Goal: Find specific page/section: Find specific page/section

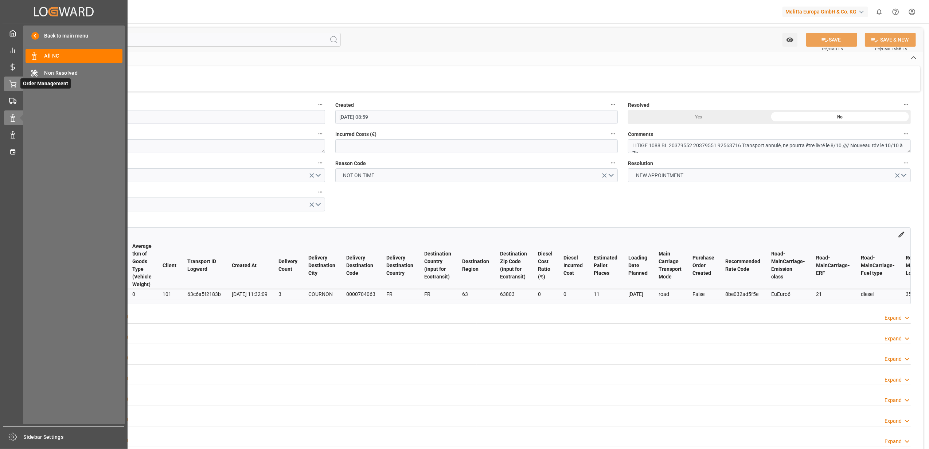
click at [17, 88] on div "Order Management Order Management" at bounding box center [64, 84] width 120 height 14
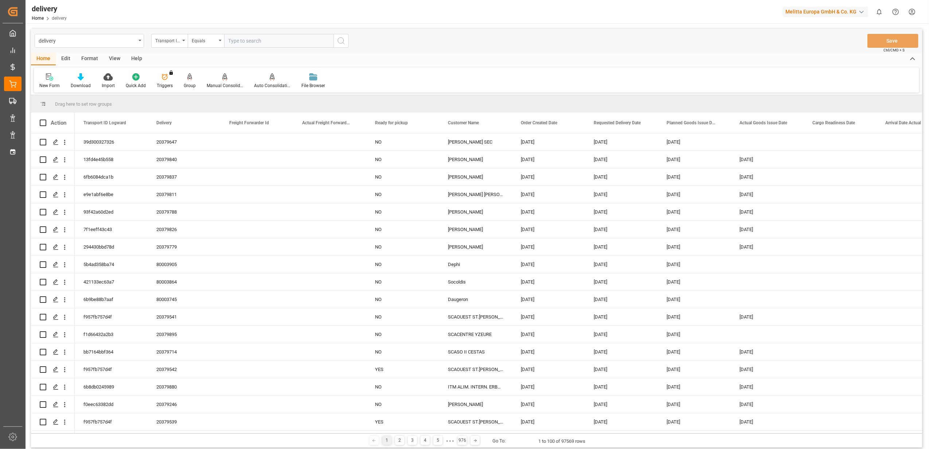
click at [228, 425] on div "Press SPACE to select this row." at bounding box center [257, 421] width 73 height 17
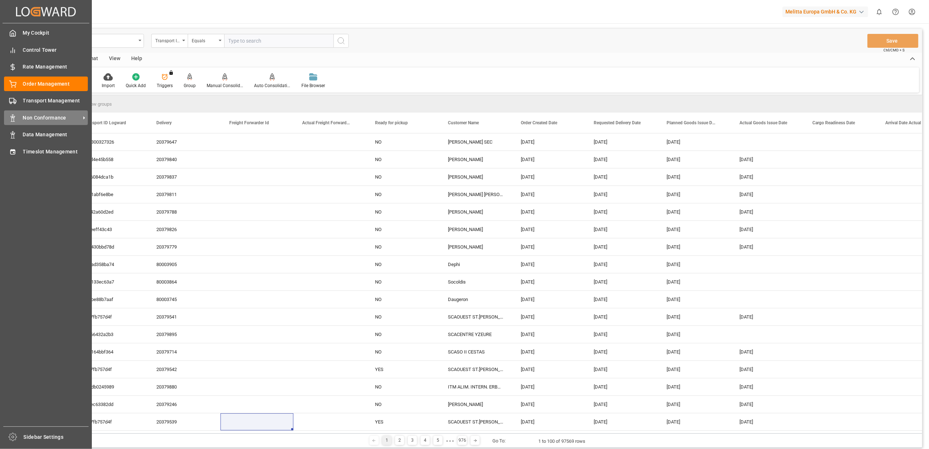
click at [42, 116] on span "Non Conformance" at bounding box center [52, 118] width 58 height 8
click at [47, 116] on span "Non Conformance" at bounding box center [52, 118] width 58 height 8
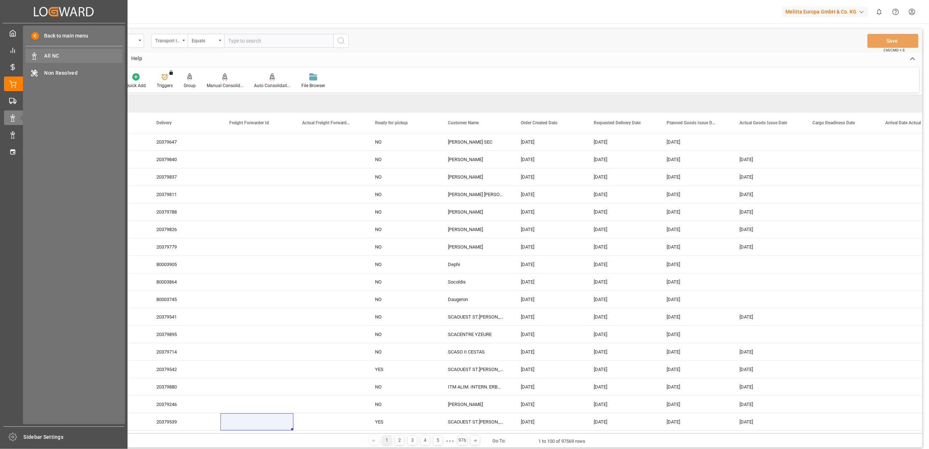
click at [98, 58] on span "All NC" at bounding box center [83, 56] width 78 height 8
